Goal: Task Accomplishment & Management: Complete application form

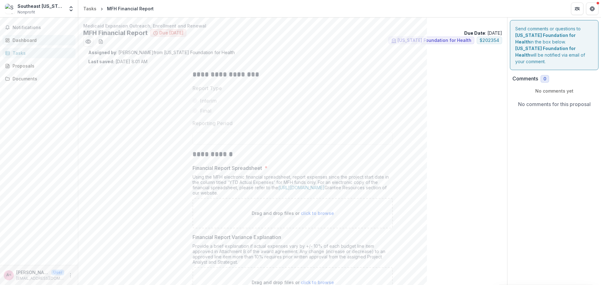
click at [24, 39] on div "Dashboard" at bounding box center [42, 40] width 58 height 7
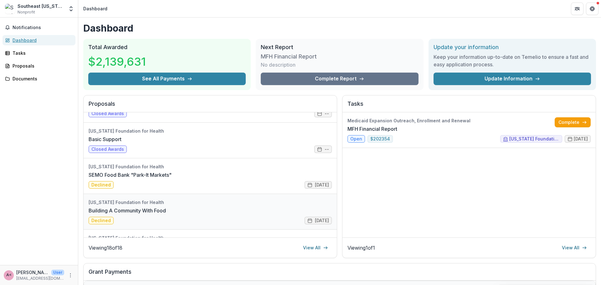
scroll to position [246, 0]
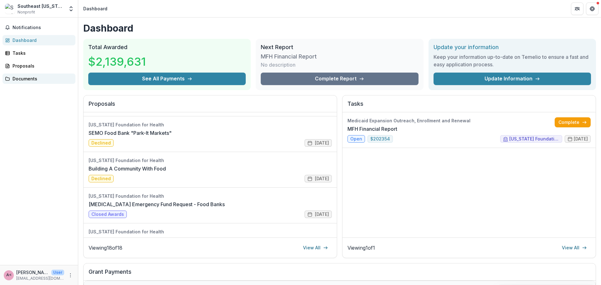
click at [31, 81] on div "Documents" at bounding box center [42, 78] width 58 height 7
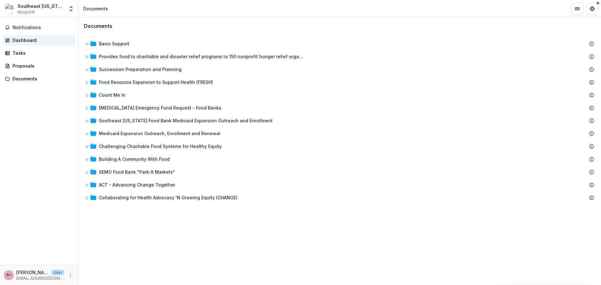
click at [14, 41] on div "Dashboard" at bounding box center [42, 40] width 58 height 7
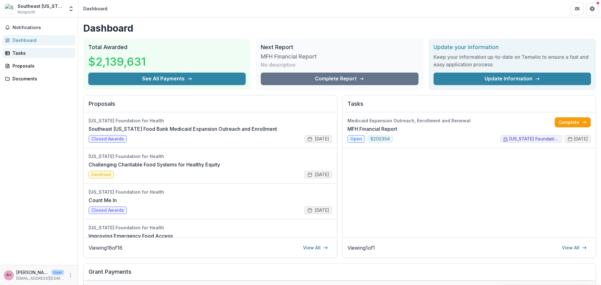
click at [21, 53] on div "Tasks" at bounding box center [42, 53] width 58 height 7
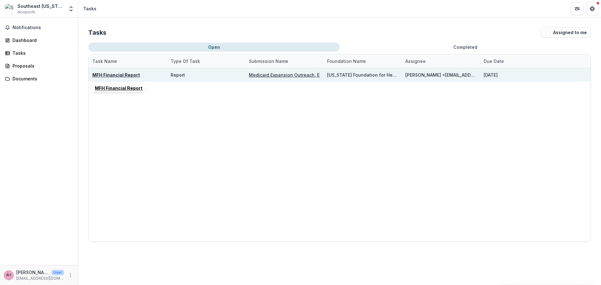
click at [100, 75] on u "MFH Financial Report" at bounding box center [116, 74] width 48 height 5
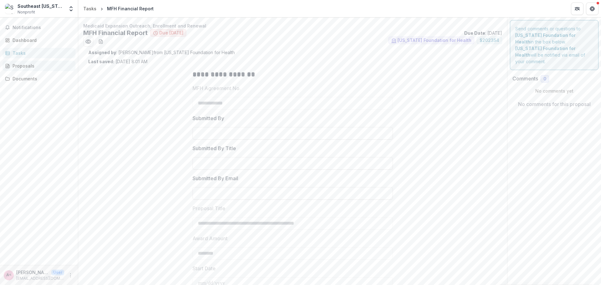
click at [19, 66] on div "Proposals" at bounding box center [42, 66] width 58 height 7
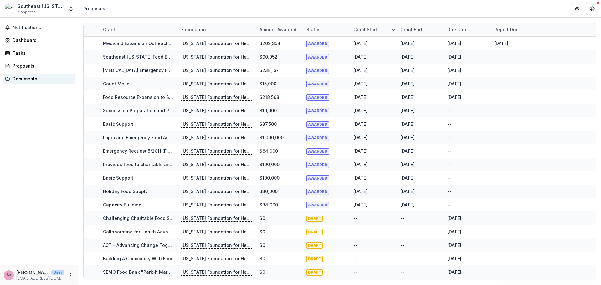
click at [32, 80] on div "Documents" at bounding box center [42, 78] width 58 height 7
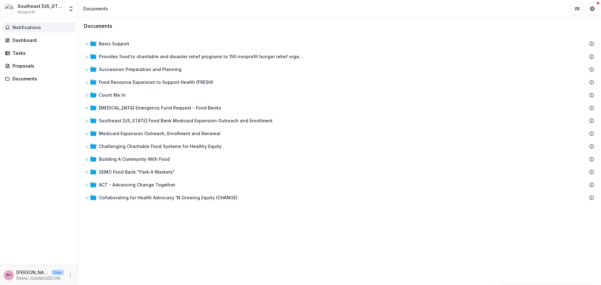
click at [26, 29] on span "Notifications" at bounding box center [43, 27] width 60 height 5
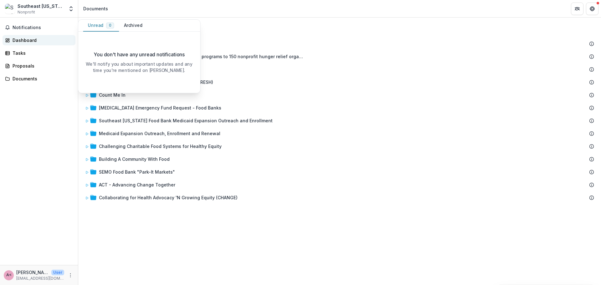
click at [28, 42] on div "Dashboard" at bounding box center [42, 40] width 58 height 7
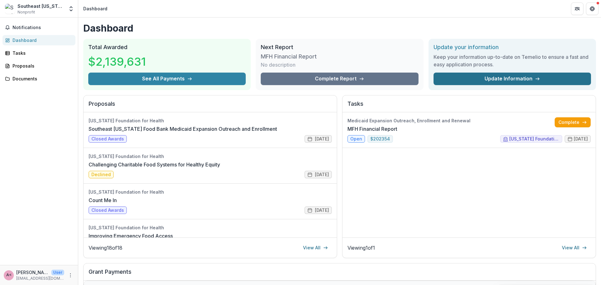
click at [496, 78] on link "Update Information" at bounding box center [513, 79] width 158 height 13
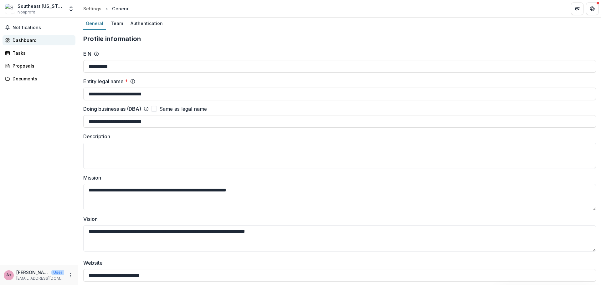
click at [23, 43] on div "Dashboard" at bounding box center [42, 40] width 58 height 7
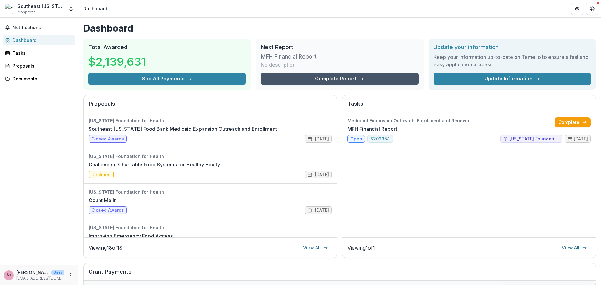
drag, startPoint x: 346, startPoint y: 81, endPoint x: 360, endPoint y: 80, distance: 14.4
click at [346, 80] on link "Complete Report" at bounding box center [340, 79] width 158 height 13
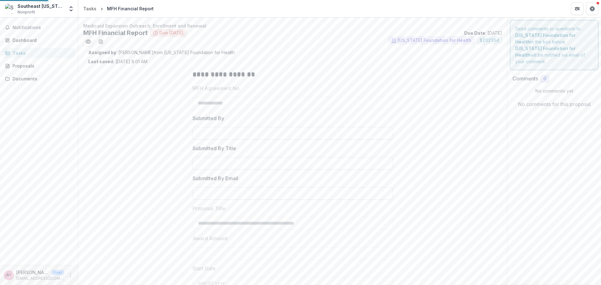
type input "********"
click at [99, 43] on icon "download-word-button" at bounding box center [100, 42] width 3 height 4
click at [21, 9] on span "Nonprofit" at bounding box center [27, 12] width 18 height 6
click at [28, 66] on div "Proposals" at bounding box center [42, 66] width 58 height 7
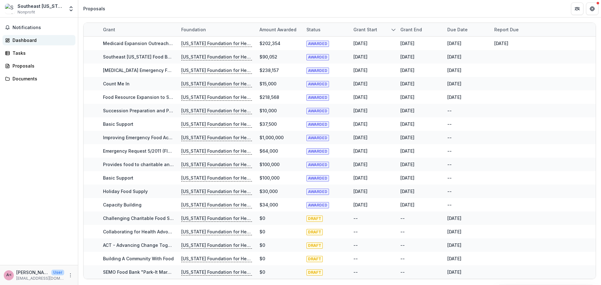
click at [23, 39] on div "Dashboard" at bounding box center [42, 40] width 58 height 7
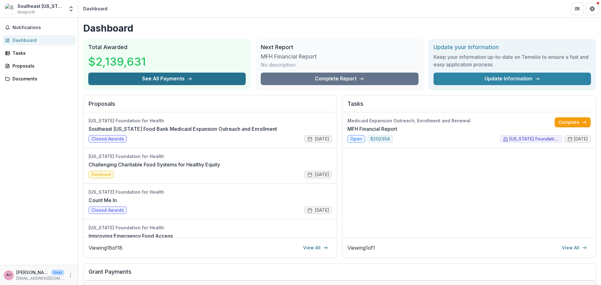
click at [162, 80] on button "See All Payments" at bounding box center [167, 79] width 158 height 13
click at [36, 26] on span "Notifications" at bounding box center [43, 27] width 60 height 5
click at [37, 140] on div "Notifications Unread 0 Archived You don't have any unread notifications We'll n…" at bounding box center [39, 142] width 78 height 248
click at [17, 50] on div "Tasks" at bounding box center [42, 53] width 58 height 7
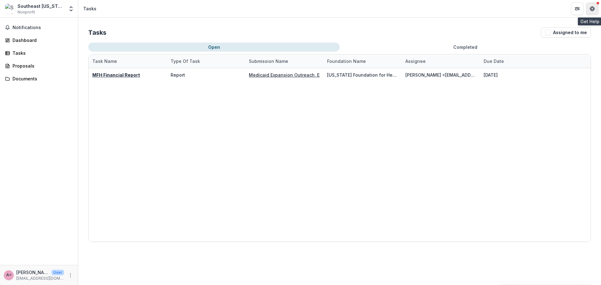
click at [594, 7] on g "Get Help" at bounding box center [592, 9] width 4 height 4
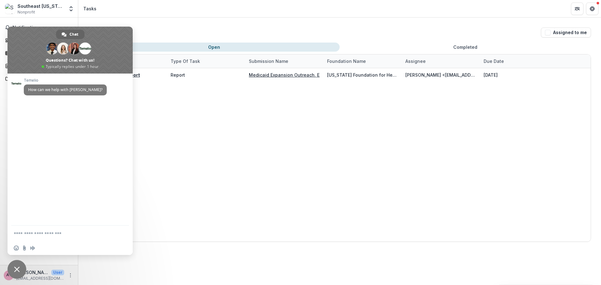
click at [35, 235] on textarea "Compose your message..." at bounding box center [64, 234] width 100 height 16
type textarea "******"
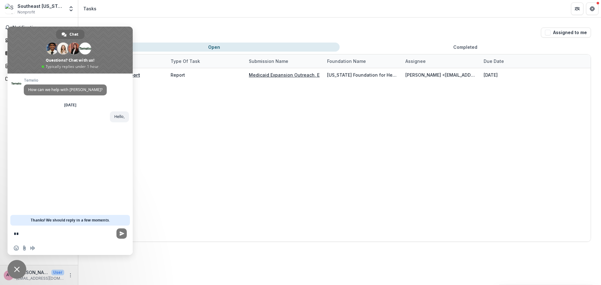
type textarea "*"
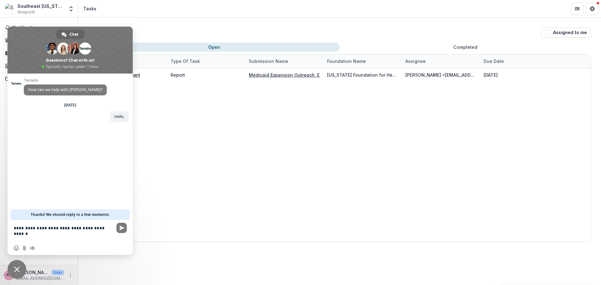
type textarea "**********"
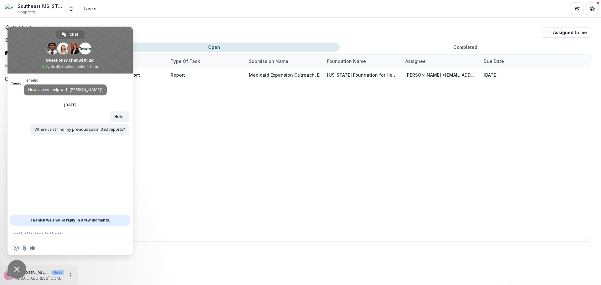
drag, startPoint x: 234, startPoint y: 66, endPoint x: 729, endPoint y: 113, distance: 496.5
click at [601, 113] on html "Skip to content Southeast [US_STATE] Food Bank Nonprofit Team Settings Settings…" at bounding box center [300, 142] width 601 height 285
drag, startPoint x: 36, startPoint y: 34, endPoint x: 106, endPoint y: 38, distance: 70.6
click at [106, 38] on span at bounding box center [70, 50] width 125 height 47
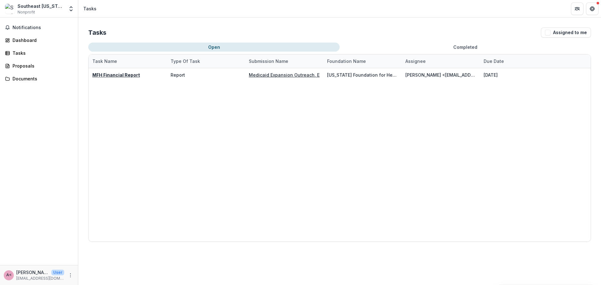
click at [33, 280] on div "A< [PERSON_NAME] <[EMAIL_ADDRESS][DOMAIN_NAME]> User [EMAIL_ADDRESS][DOMAIN_NAM…" at bounding box center [39, 275] width 78 height 20
click at [70, 277] on icon "More" at bounding box center [70, 275] width 5 height 5
click at [238, 258] on div "Tasks Assigned to me Open Completed Task Name Type of Task Submission Name Foun…" at bounding box center [339, 152] width 523 height 268
click at [589, 9] on button "Get Help" at bounding box center [592, 9] width 13 height 13
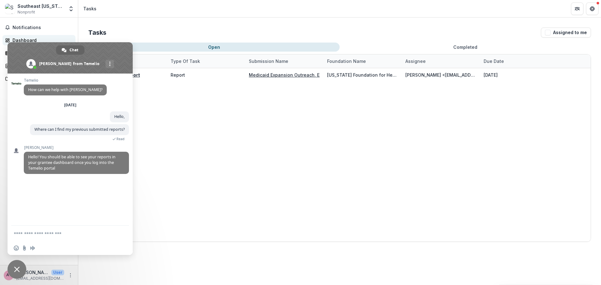
click at [20, 39] on div "Dashboard" at bounding box center [42, 40] width 58 height 7
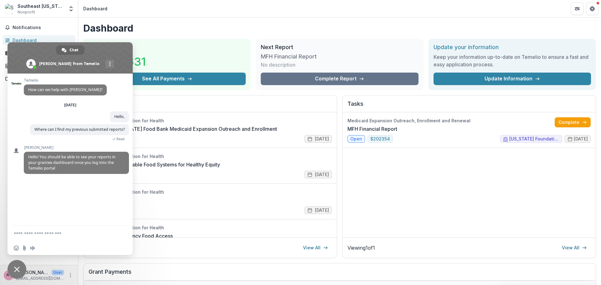
drag, startPoint x: 33, startPoint y: 44, endPoint x: 35, endPoint y: 60, distance: 15.8
click at [35, 60] on div "Chat [PERSON_NAME] from Temelio More channels Continue on Email" at bounding box center [70, 57] width 125 height 31
click at [73, 229] on textarea "Compose your message..." at bounding box center [64, 234] width 100 height 16
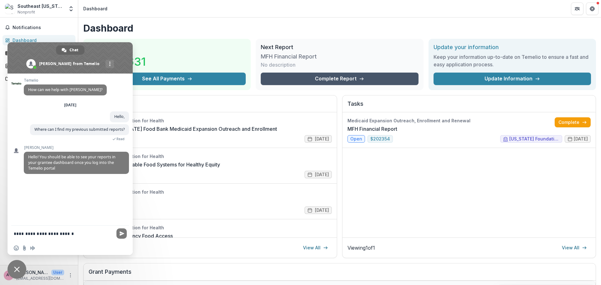
click at [335, 78] on link "Complete Report" at bounding box center [340, 79] width 158 height 13
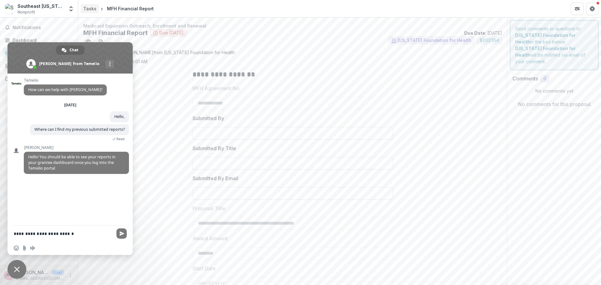
click at [89, 7] on div "Tasks" at bounding box center [89, 8] width 13 height 7
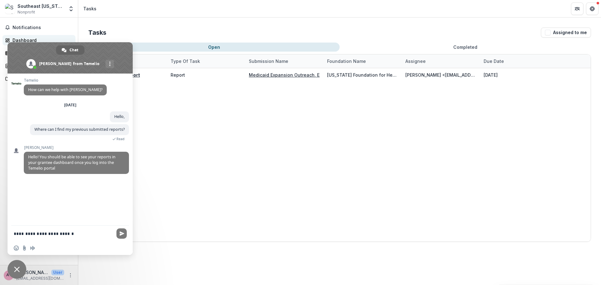
click at [34, 36] on link "Dashboard" at bounding box center [39, 40] width 73 height 10
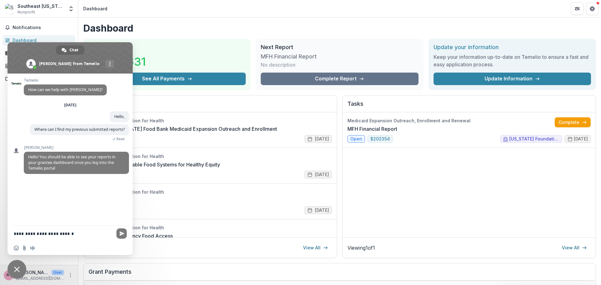
click at [79, 231] on textarea "**********" at bounding box center [64, 234] width 100 height 16
type textarea "**********"
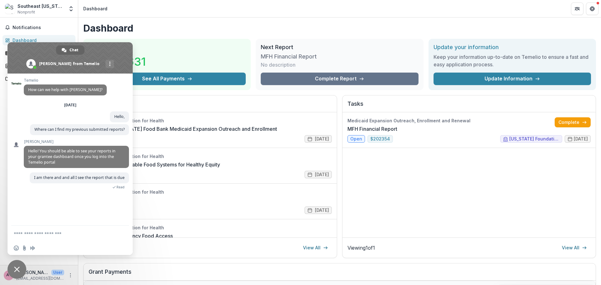
click at [281, 46] on h2 "Next Report" at bounding box center [340, 47] width 158 height 7
click at [291, 12] on header "Dashboard" at bounding box center [339, 8] width 523 height 17
click at [55, 231] on textarea "Compose your message..." at bounding box center [64, 234] width 100 height 16
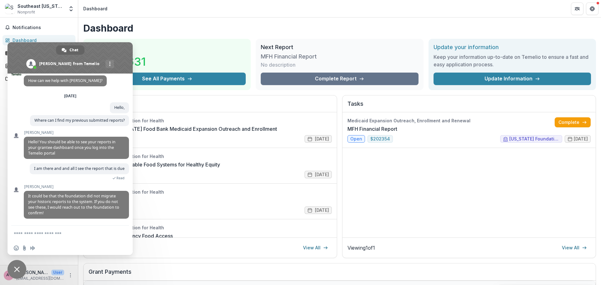
scroll to position [22, 0]
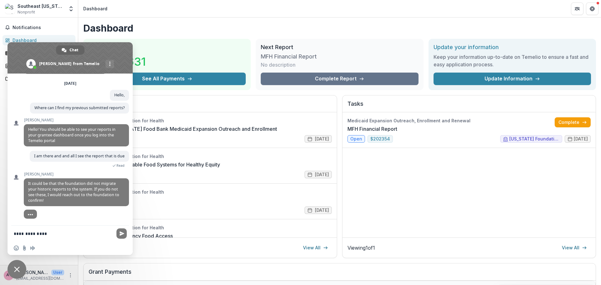
type textarea "**********"
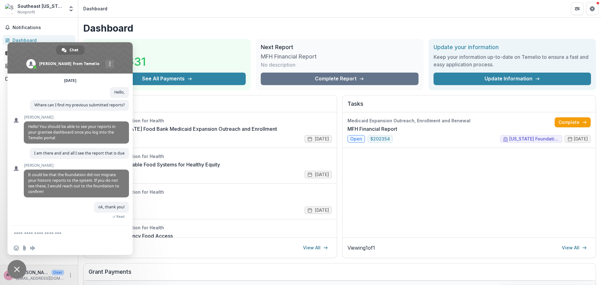
scroll to position [24, 0]
click at [398, 133] on link "MFH Financial Report" at bounding box center [373, 129] width 50 height 8
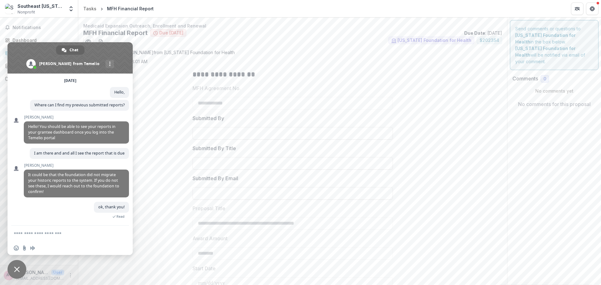
click at [15, 269] on span "Close chat" at bounding box center [17, 270] width 6 height 6
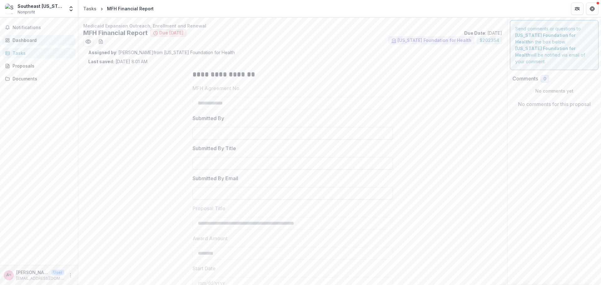
click at [19, 40] on div "Dashboard" at bounding box center [42, 40] width 58 height 7
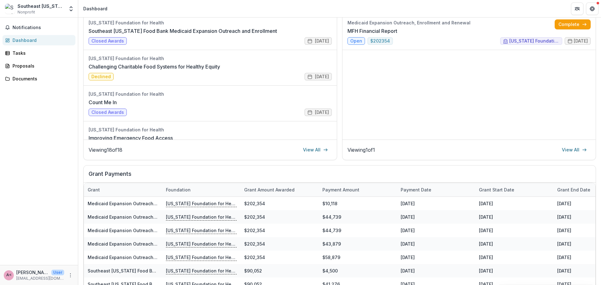
scroll to position [113, 0]
